Goal: Task Accomplishment & Management: Manage account settings

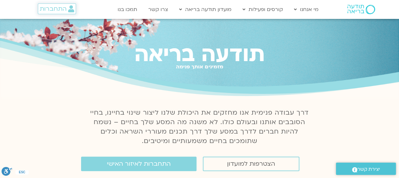
click at [56, 6] on span "התחברות" at bounding box center [53, 8] width 27 height 7
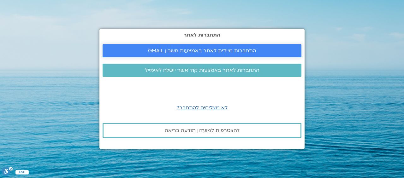
click at [226, 50] on span "התחברות מיידית לאתר באמצעות חשבון GMAIL" at bounding box center [202, 51] width 108 height 6
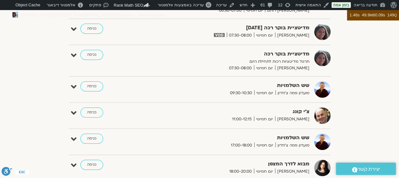
scroll to position [389, 0]
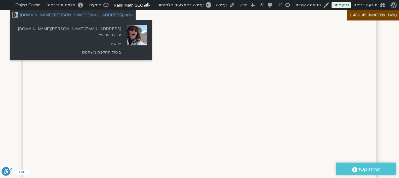
click at [54, 44] on link "יציאה" at bounding box center [69, 44] width 109 height 8
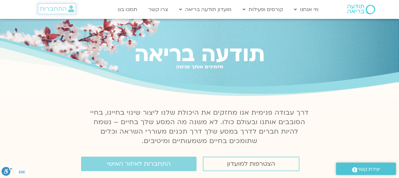
click at [60, 10] on span "התחברות" at bounding box center [53, 8] width 27 height 7
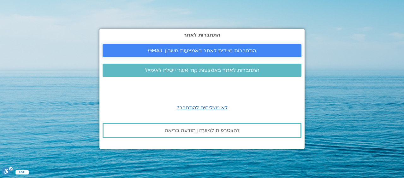
click at [209, 54] on span "התחברות מיידית לאתר באמצעות חשבון GMAIL" at bounding box center [202, 51] width 108 height 6
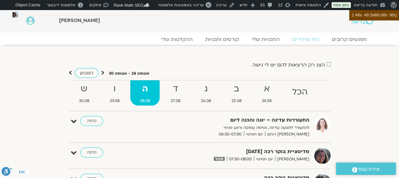
click at [237, 61] on div "הצג רק הרצאות להם יש לי גישה" at bounding box center [200, 65] width 262 height 9
